Goal: Task Accomplishment & Management: Manage account settings

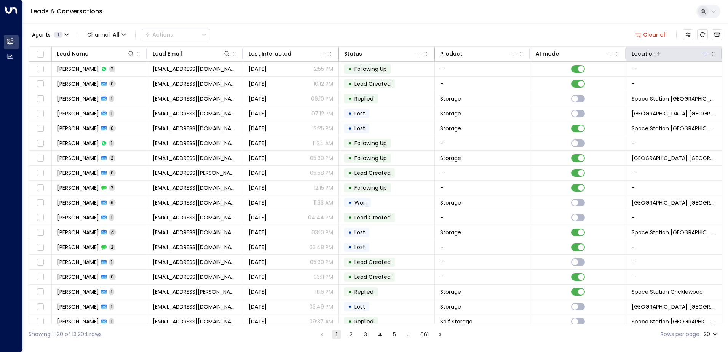
click at [703, 56] on icon at bounding box center [706, 54] width 6 height 6
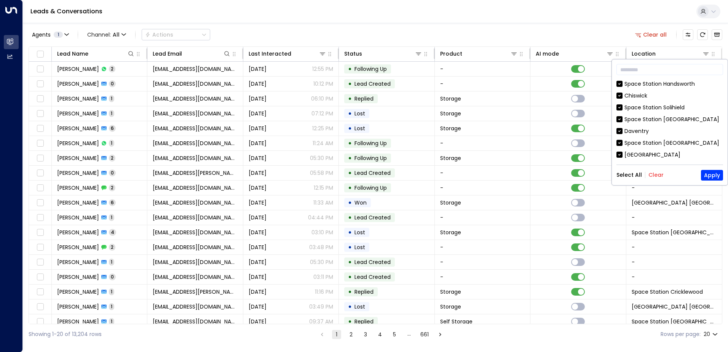
click at [655, 177] on button "Clear" at bounding box center [656, 175] width 15 height 6
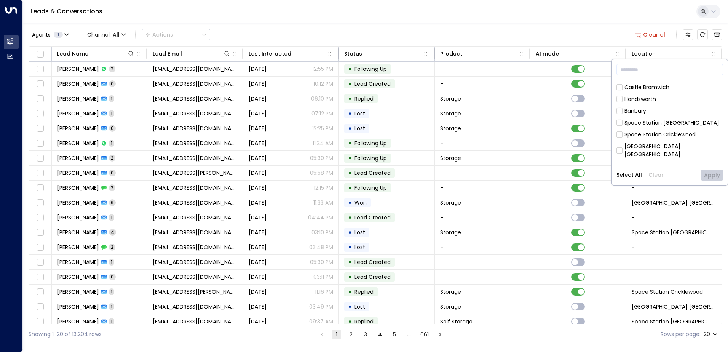
scroll to position [267, 0]
click at [622, 129] on div "[GEOGRAPHIC_DATA] [GEOGRAPHIC_DATA] [GEOGRAPHIC_DATA] [GEOGRAPHIC_DATA] [GEOGRA…" at bounding box center [670, 120] width 107 height 80
click at [708, 179] on button "Apply" at bounding box center [712, 175] width 22 height 11
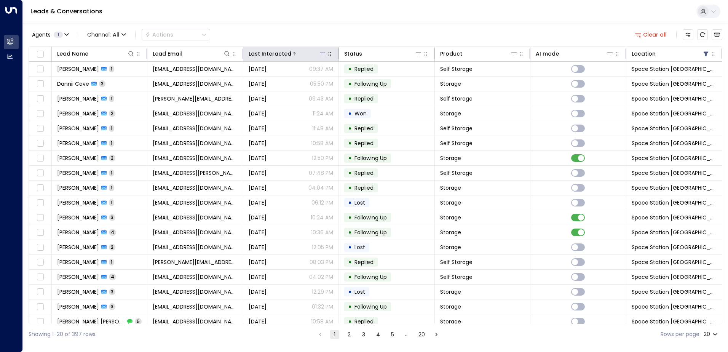
click at [279, 55] on div "Last Interacted" at bounding box center [270, 53] width 43 height 9
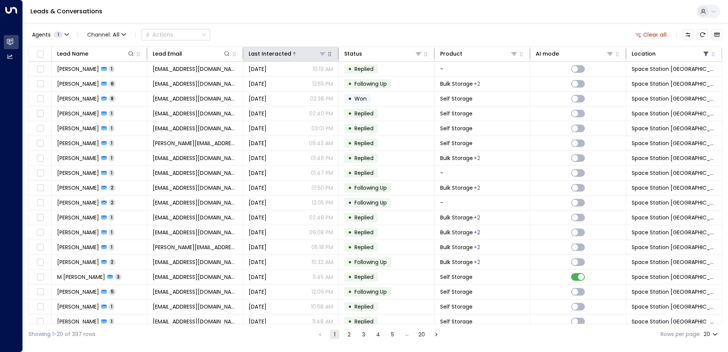
click at [279, 54] on div "Last Interacted" at bounding box center [270, 53] width 43 height 9
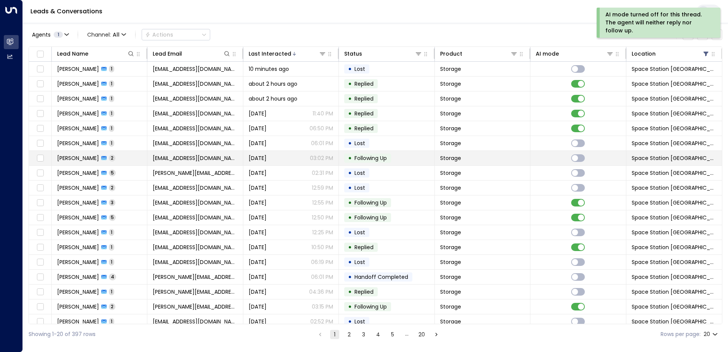
click at [471, 153] on td "Storage" at bounding box center [483, 158] width 96 height 14
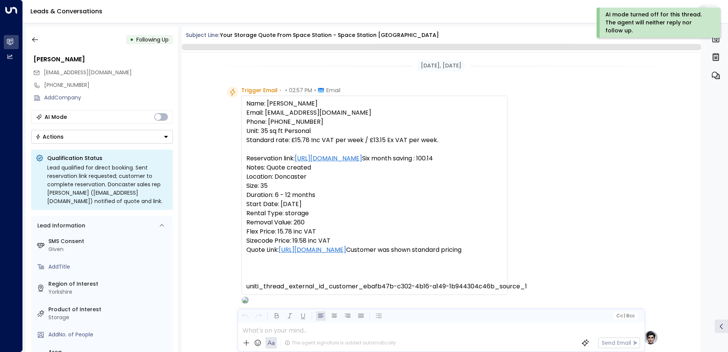
scroll to position [536, 0]
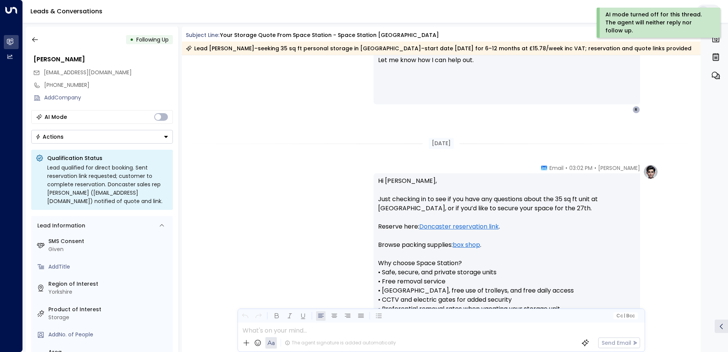
click at [90, 144] on div "• Following Up [PERSON_NAME] [EMAIL_ADDRESS][DOMAIN_NAME] [PHONE_NUMBER] Add Co…" at bounding box center [102, 189] width 152 height 325
click at [83, 137] on button "Actions" at bounding box center [102, 137] width 142 height 14
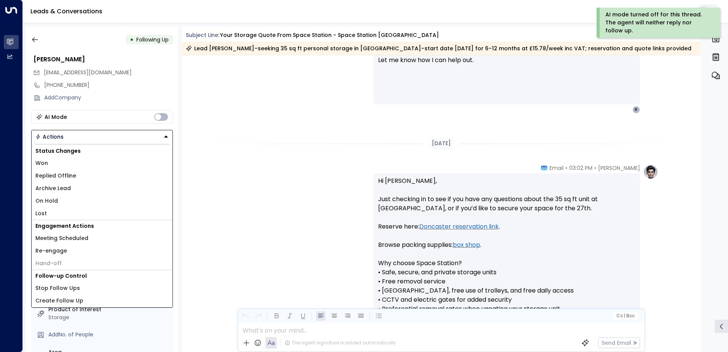
click at [77, 163] on li "Won" at bounding box center [102, 163] width 141 height 13
